Goal: Information Seeking & Learning: Understand process/instructions

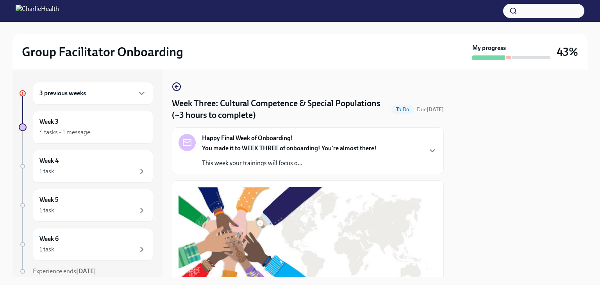
scroll to position [132, 0]
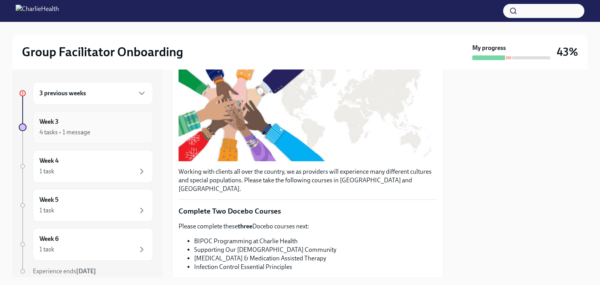
click at [100, 122] on div "Week 3 4 tasks • 1 message" at bounding box center [92, 128] width 107 height 20
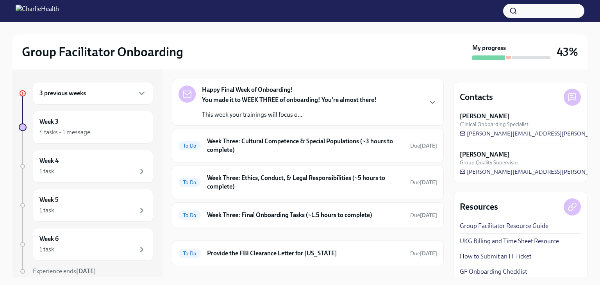
scroll to position [105, 0]
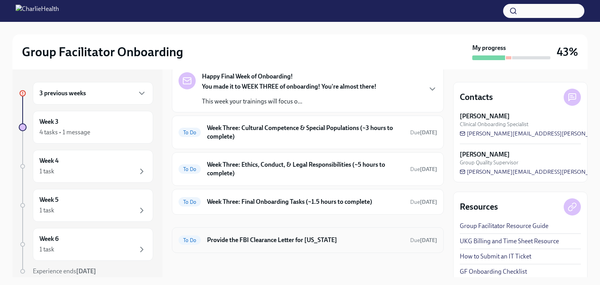
click at [289, 242] on h6 "Provide the FBI Clearance Letter for [US_STATE]" at bounding box center [305, 240] width 197 height 9
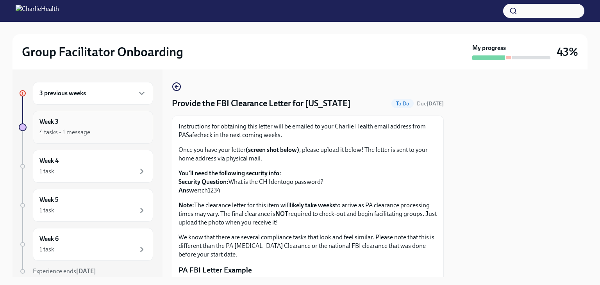
click at [48, 126] on div "Week 3 4 tasks • 1 message" at bounding box center [92, 128] width 107 height 20
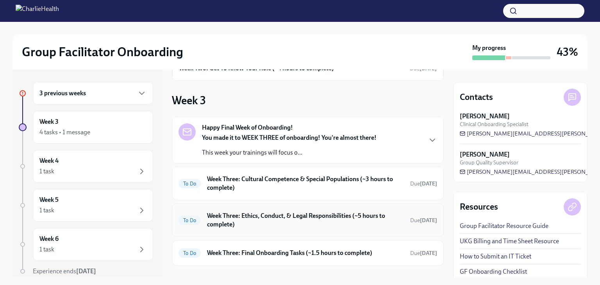
scroll to position [105, 0]
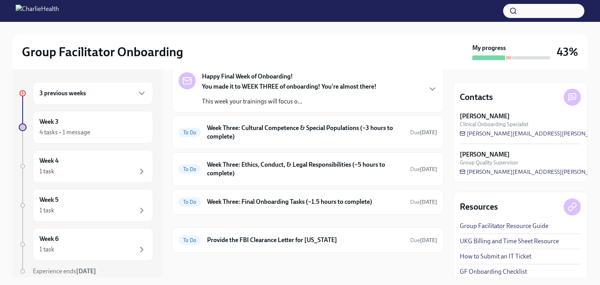
click at [88, 92] on div "3 previous weeks" at bounding box center [92, 93] width 107 height 9
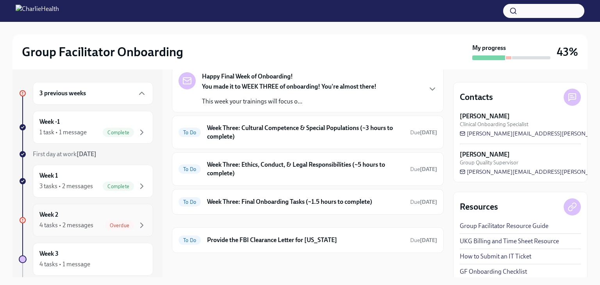
click at [59, 219] on div "Week 2 4 tasks • 2 messages Overdue" at bounding box center [92, 221] width 107 height 20
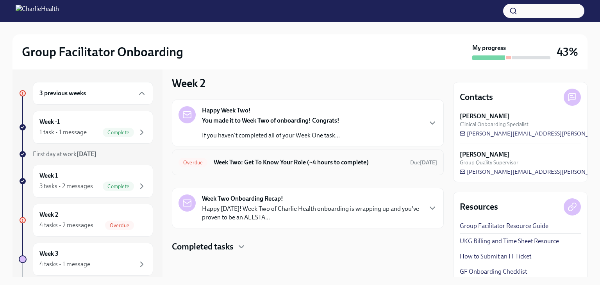
click at [244, 164] on h6 "Week Two: Get To Know Your Role (~4 hours to complete)" at bounding box center [309, 162] width 190 height 9
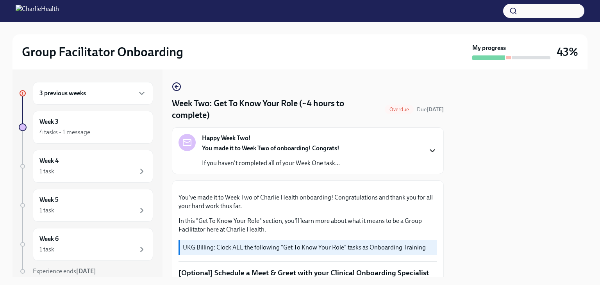
click at [428, 152] on icon "button" at bounding box center [432, 150] width 9 height 9
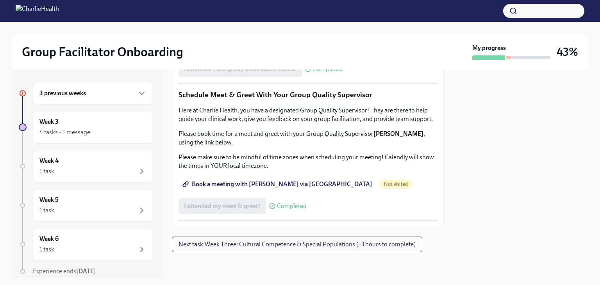
scroll to position [1038, 0]
click at [261, 184] on span "Book a meeting with [PERSON_NAME] via [GEOGRAPHIC_DATA]" at bounding box center [278, 184] width 188 height 8
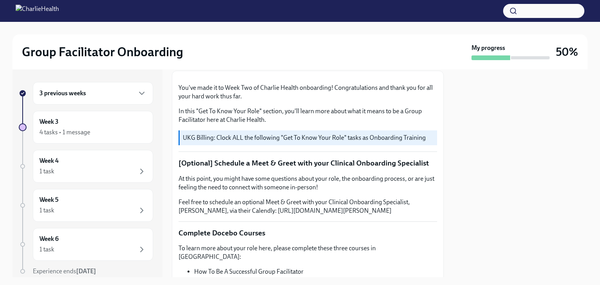
scroll to position [0, 0]
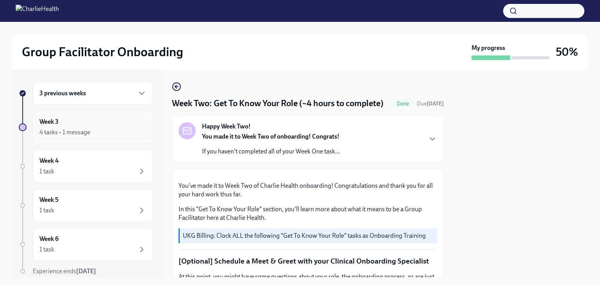
click at [52, 120] on h6 "Week 3" at bounding box center [48, 122] width 19 height 9
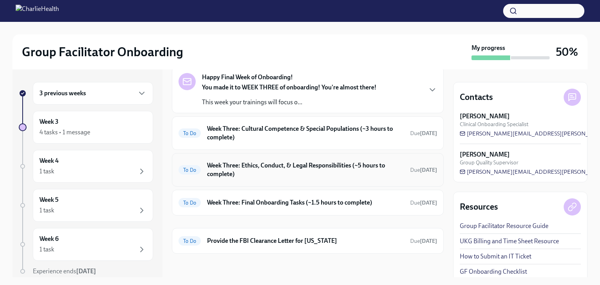
scroll to position [40, 0]
click at [266, 200] on h6 "Week Three: Final Onboarding Tasks (~1.5 hours to complete)" at bounding box center [305, 202] width 197 height 9
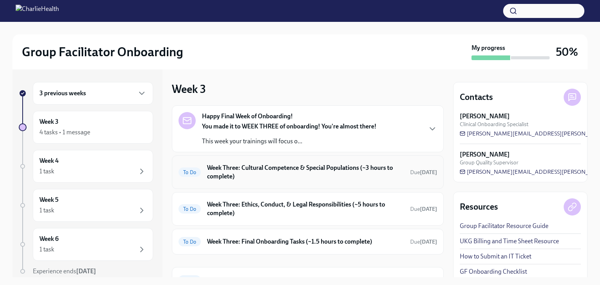
click at [269, 166] on h6 "Week Three: Cultural Competence & Special Populations (~3 hours to complete)" at bounding box center [305, 172] width 197 height 17
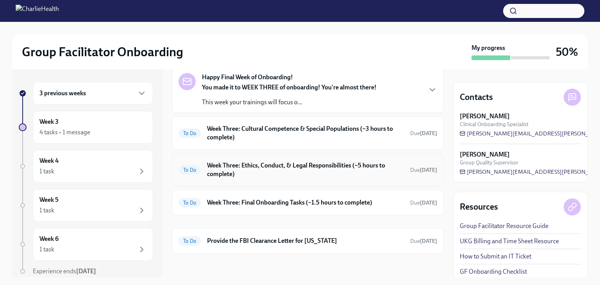
click at [256, 168] on h6 "Week Three: Ethics, Conduct, & Legal Responsibilities (~5 hours to complete)" at bounding box center [305, 169] width 197 height 17
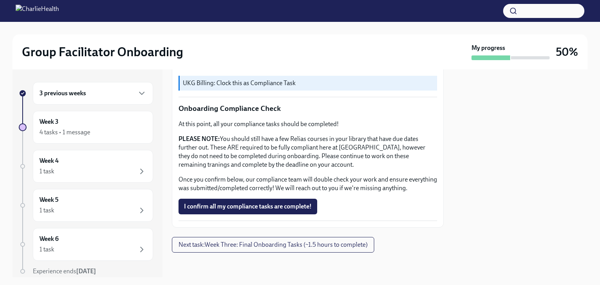
scroll to position [265, 0]
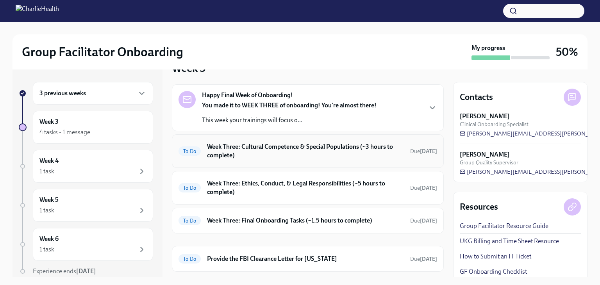
scroll to position [40, 0]
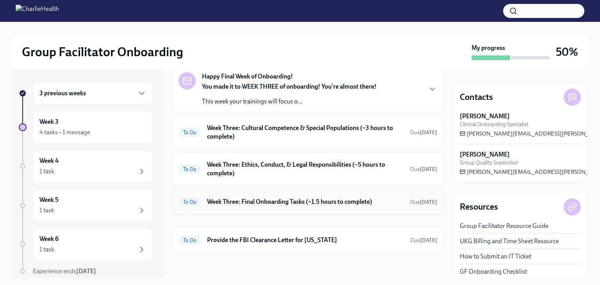
click at [291, 200] on h6 "Week Three: Final Onboarding Tasks (~1.5 hours to complete)" at bounding box center [305, 202] width 197 height 9
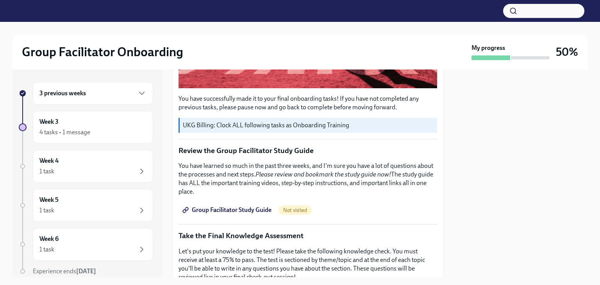
scroll to position [313, 0]
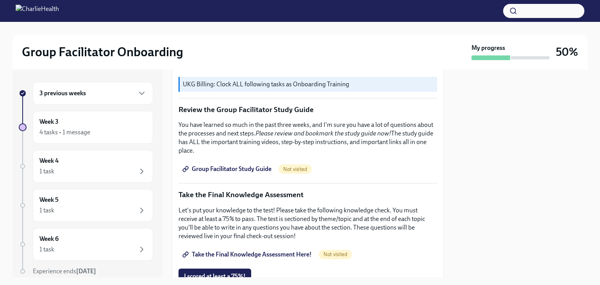
click at [250, 165] on span "Group Facilitator Study Guide" at bounding box center [228, 169] width 88 height 8
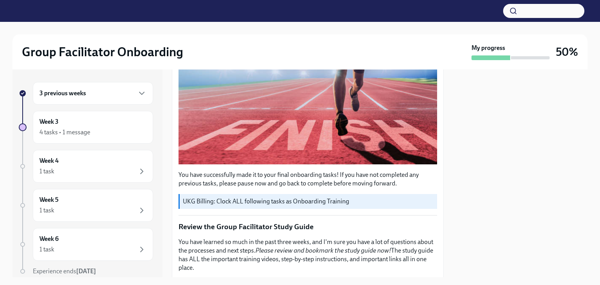
scroll to position [352, 0]
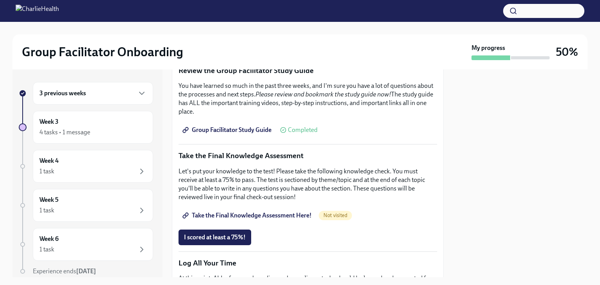
click at [277, 212] on span "Take the Final Knowledge Assessment Here!" at bounding box center [248, 216] width 128 height 8
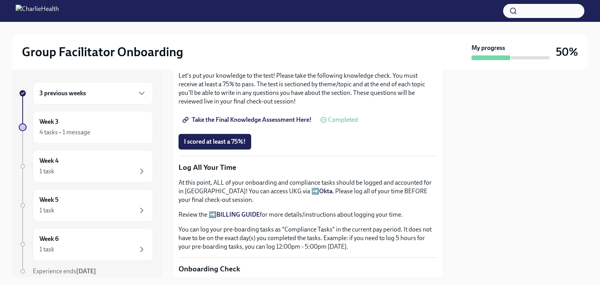
scroll to position [430, 0]
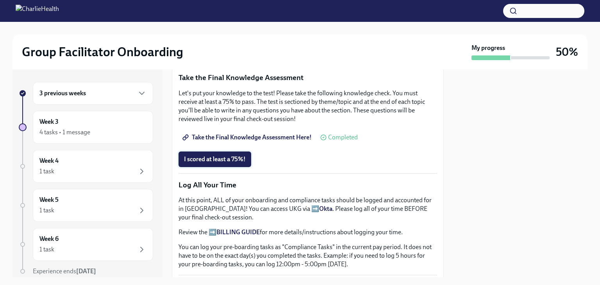
click at [220, 155] on span "I scored at least a 75%!" at bounding box center [215, 159] width 62 height 8
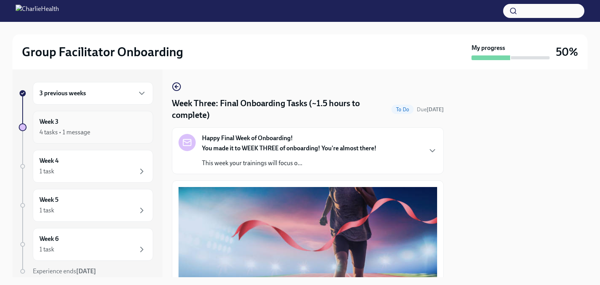
click at [66, 120] on div "Week 3 4 tasks • 1 message" at bounding box center [92, 128] width 107 height 20
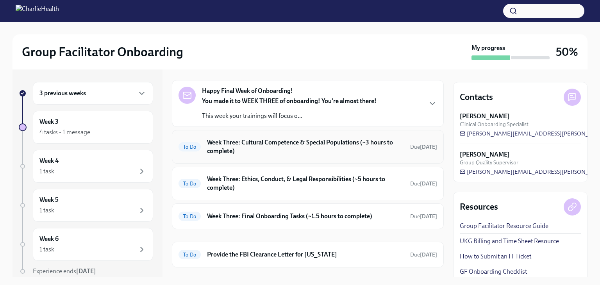
scroll to position [40, 0]
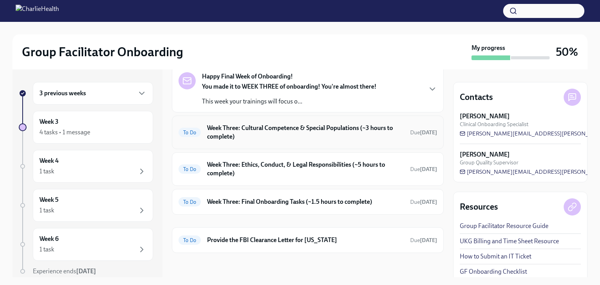
click at [277, 125] on h6 "Week Three: Cultural Competence & Special Populations (~3 hours to complete)" at bounding box center [305, 132] width 197 height 17
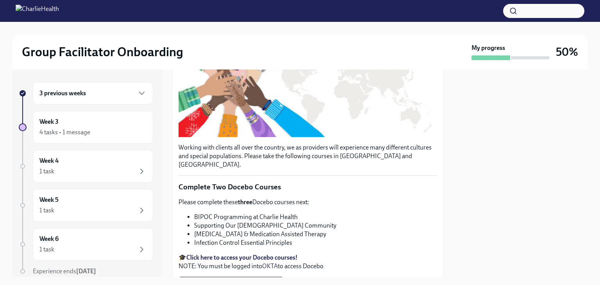
scroll to position [195, 0]
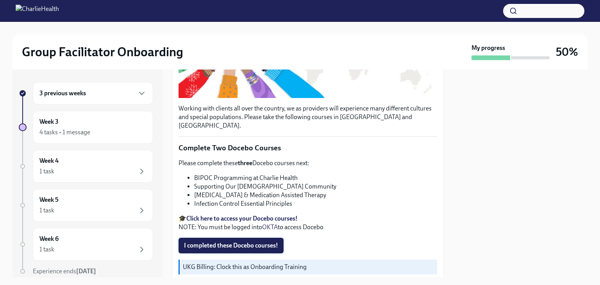
click at [238, 242] on span "I completed these Docebo courses!" at bounding box center [231, 246] width 94 height 8
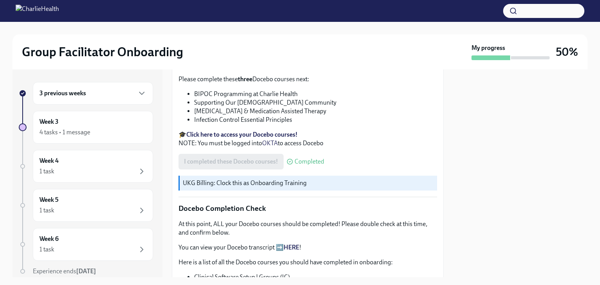
scroll to position [171, 0]
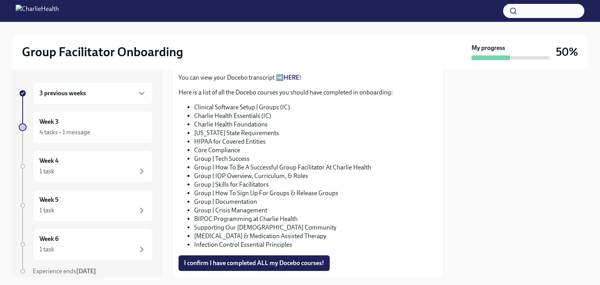
scroll to position [444, 0]
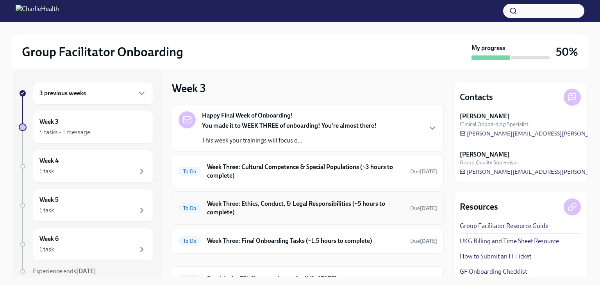
scroll to position [40, 0]
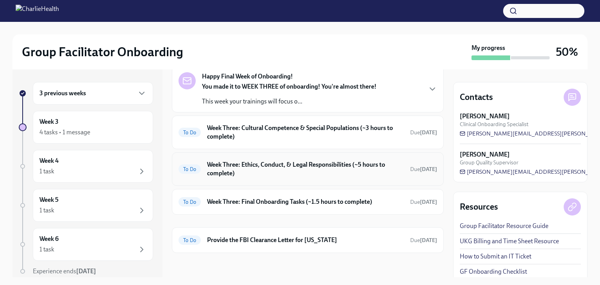
click at [279, 159] on div "To Do Week Three: Ethics, Conduct, & Legal Responsibilities (~5 hours to comple…" at bounding box center [308, 169] width 259 height 20
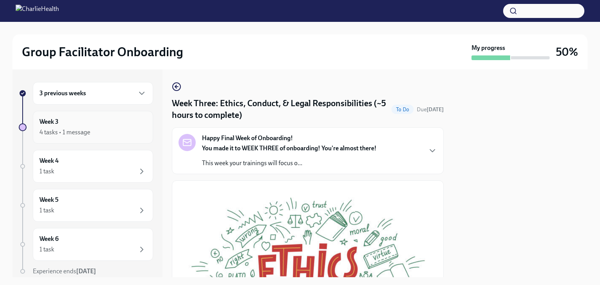
click at [70, 126] on div "Week 3 4 tasks • 1 message" at bounding box center [92, 128] width 107 height 20
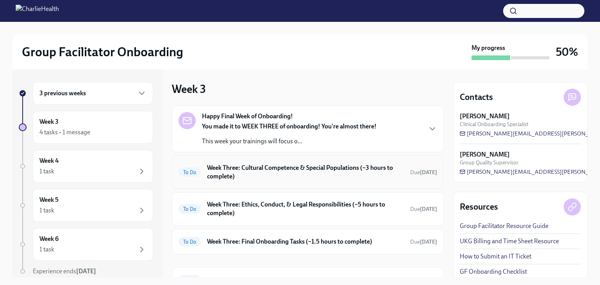
click at [281, 173] on h6 "Week Three: Cultural Competence & Special Populations (~3 hours to complete)" at bounding box center [305, 172] width 197 height 17
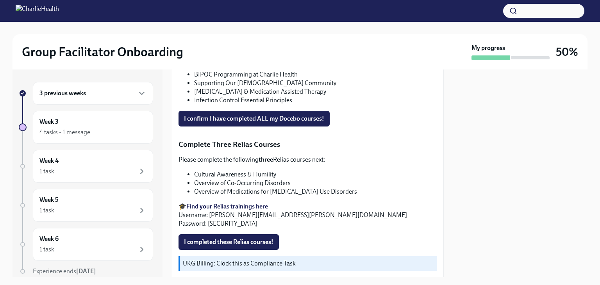
scroll to position [547, 0]
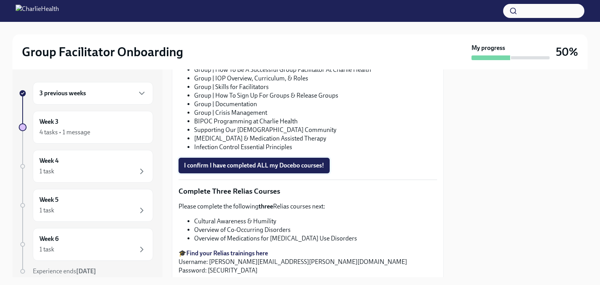
click at [241, 162] on span "I confirm I have completed ALL my Docebo courses!" at bounding box center [254, 166] width 140 height 8
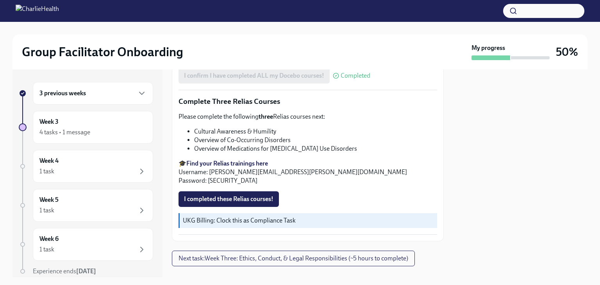
scroll to position [640, 0]
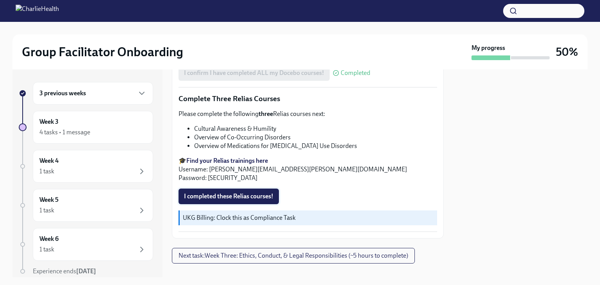
click at [222, 193] on span "I completed these Relias courses!" at bounding box center [228, 197] width 89 height 8
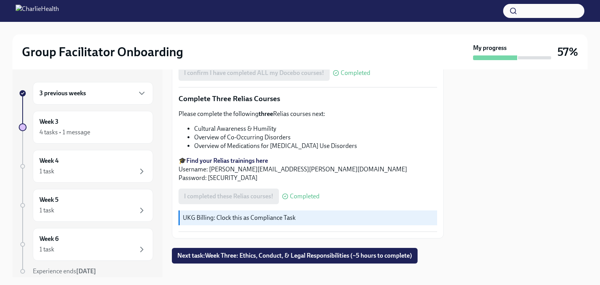
click at [242, 157] on strong "Find your Relias trainings here" at bounding box center [227, 160] width 82 height 7
